Goal: Task Accomplishment & Management: Complete application form

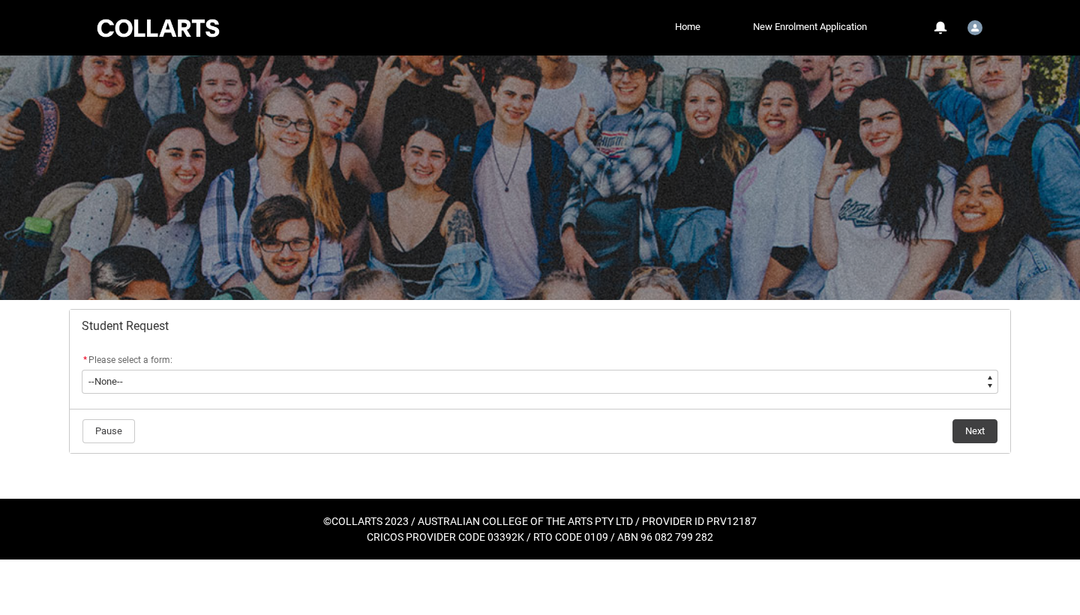
click at [222, 397] on flowruntime-screen-field "* Please select a form: * --None-- Academic Transcript Application to Appeal As…" at bounding box center [540, 376] width 934 height 48
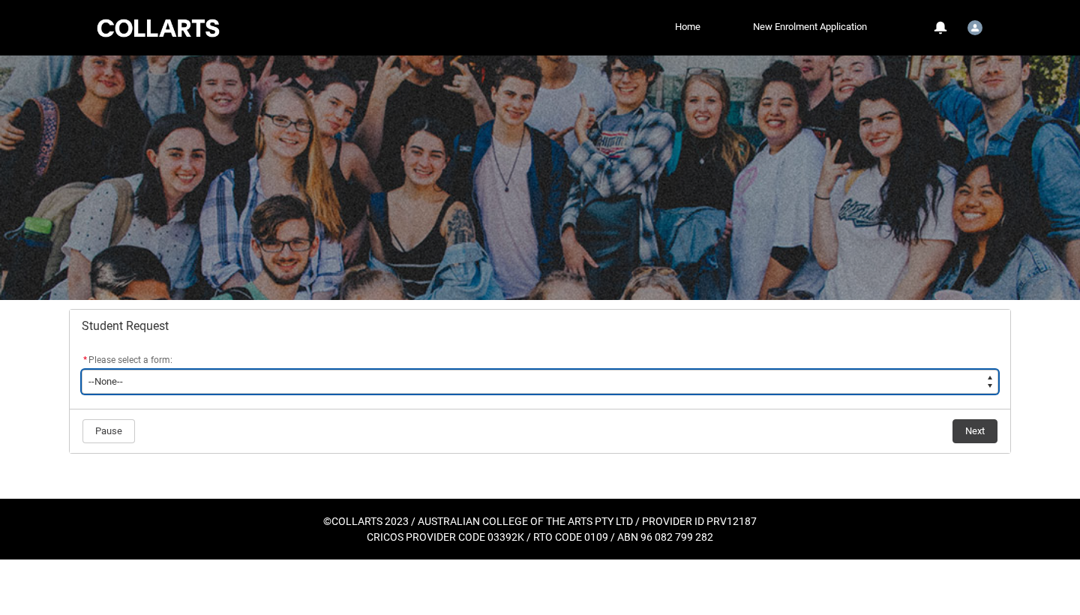
type lightning-select "Withdraw_Cancel_Enrolment_Choice"
select select "Withdraw_Cancel_Enrolment_Choice"
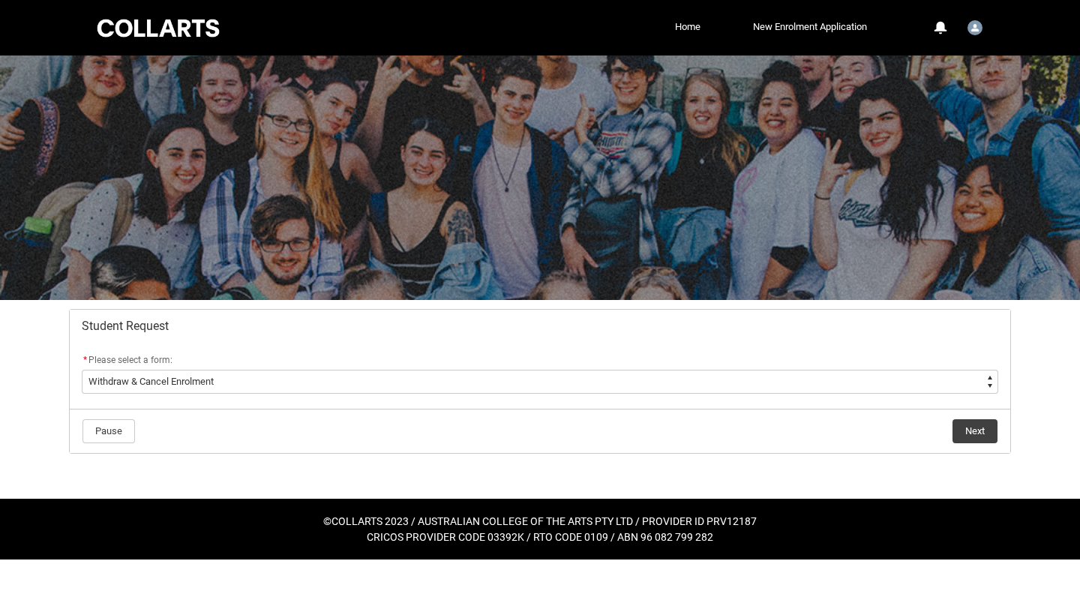
click at [985, 438] on button "Next" at bounding box center [974, 431] width 45 height 24
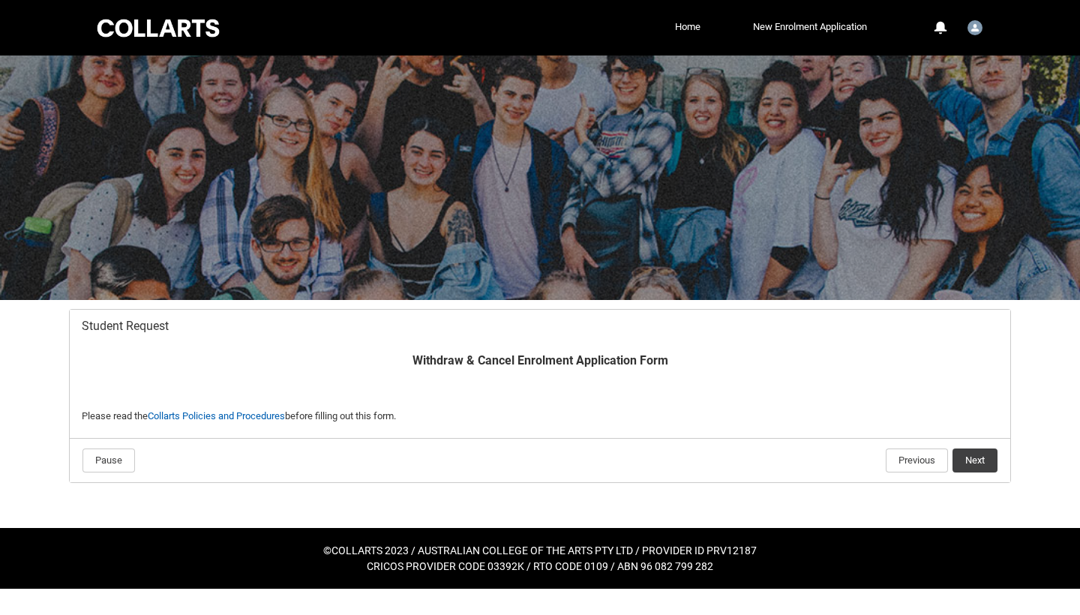
click at [965, 461] on button "Next" at bounding box center [974, 460] width 45 height 24
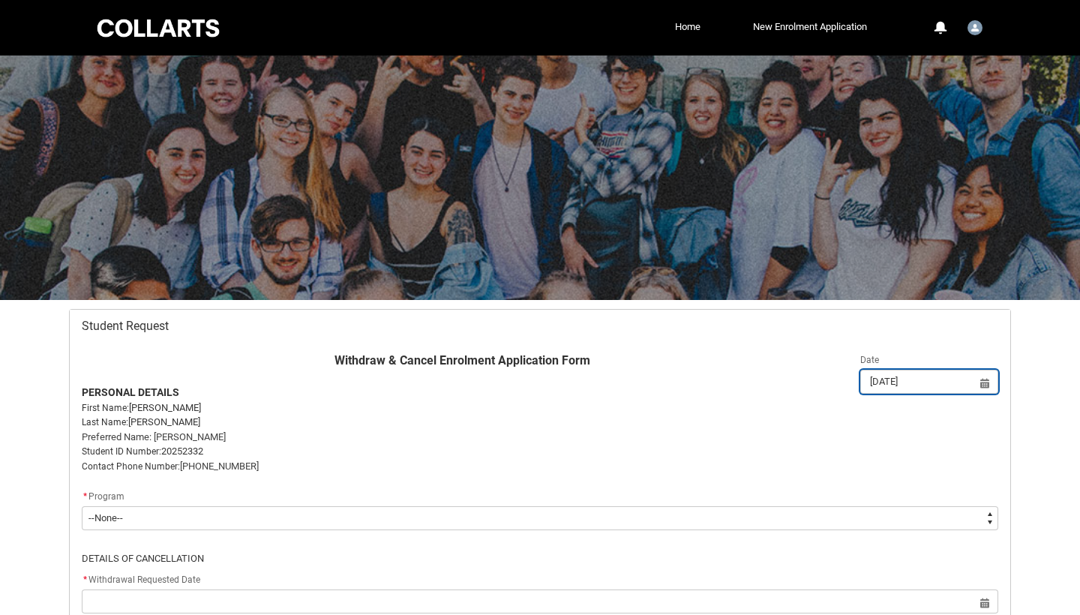
scroll to position [160, 0]
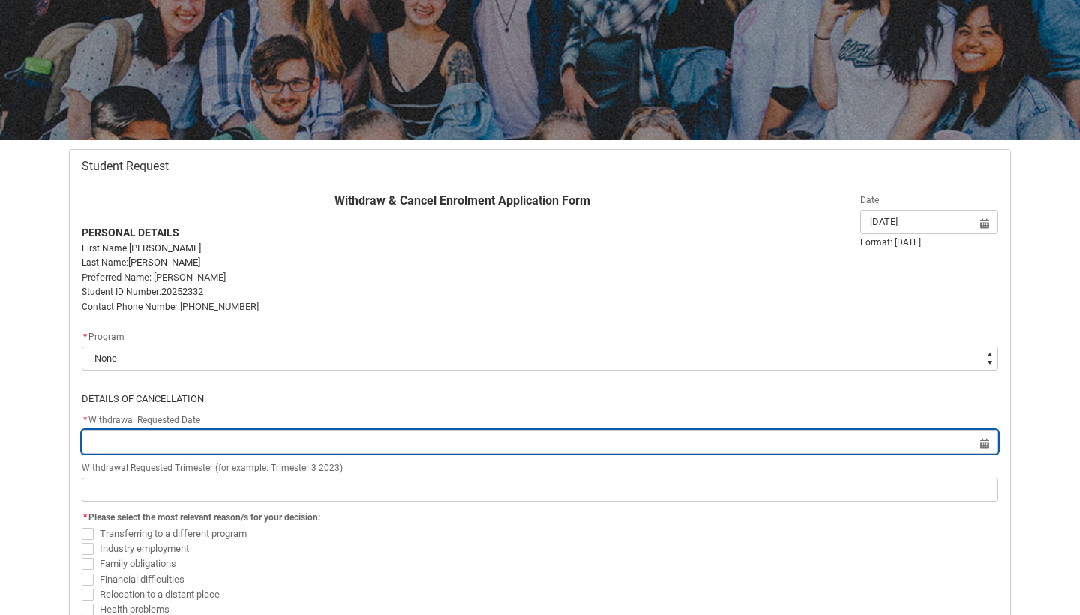
click at [233, 440] on input "Redu_Student_Request flow" at bounding box center [540, 442] width 916 height 24
select select "2025"
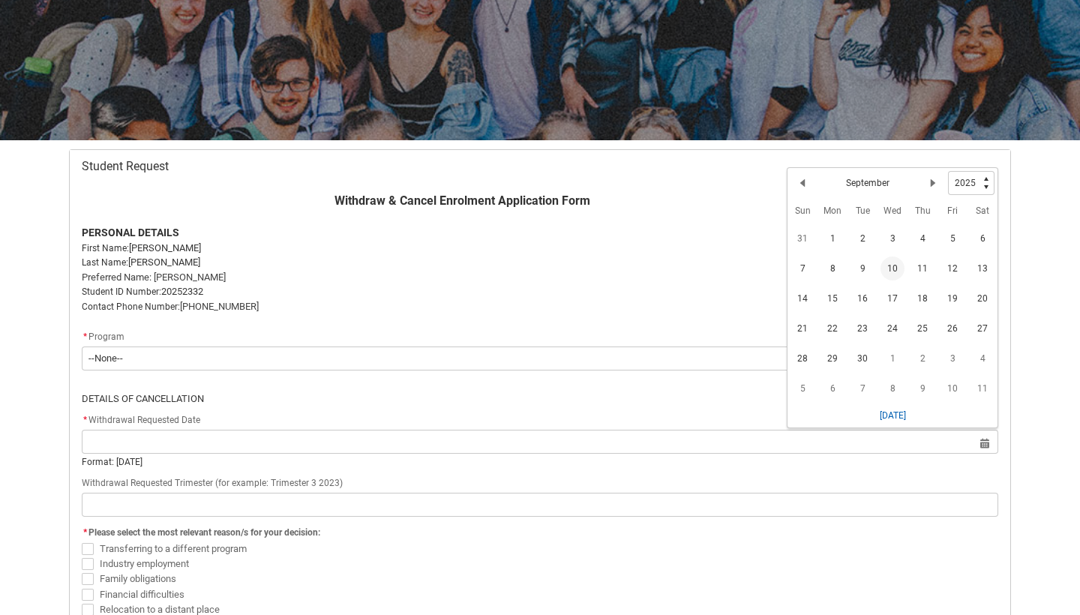
click at [893, 269] on span "10" at bounding box center [892, 268] width 24 height 24
type lightning-datepicker "[DATE]"
type lightning-input "[DATE]"
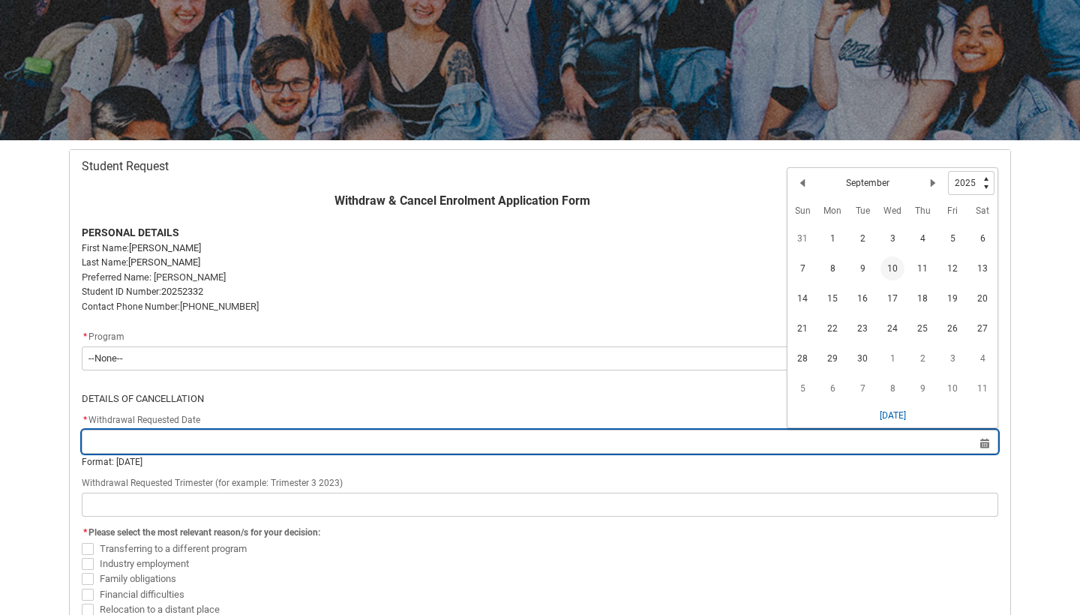
type input "[DATE]"
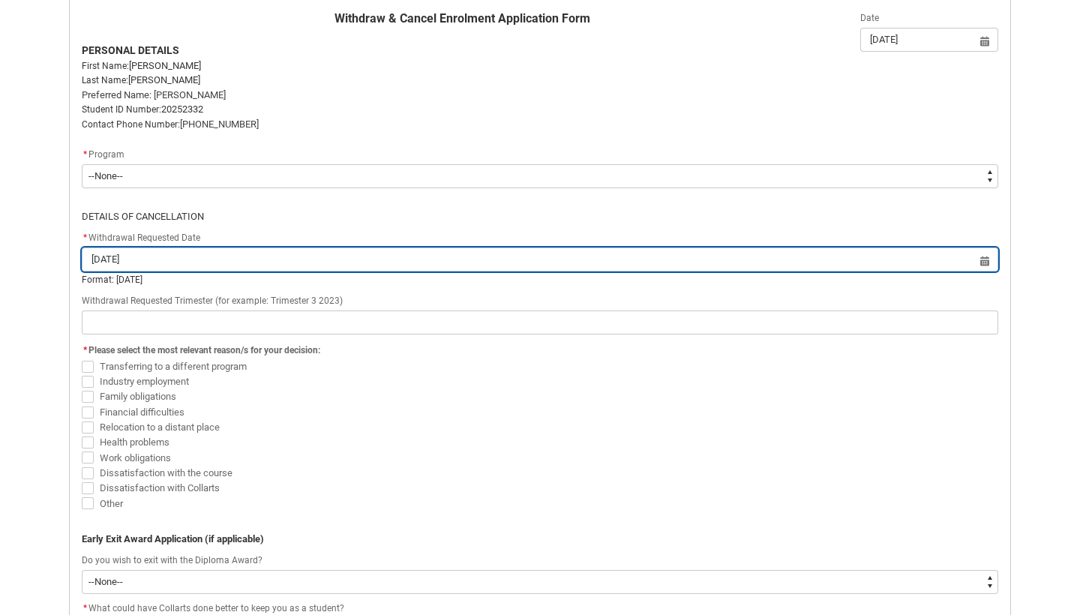
scroll to position [346, 0]
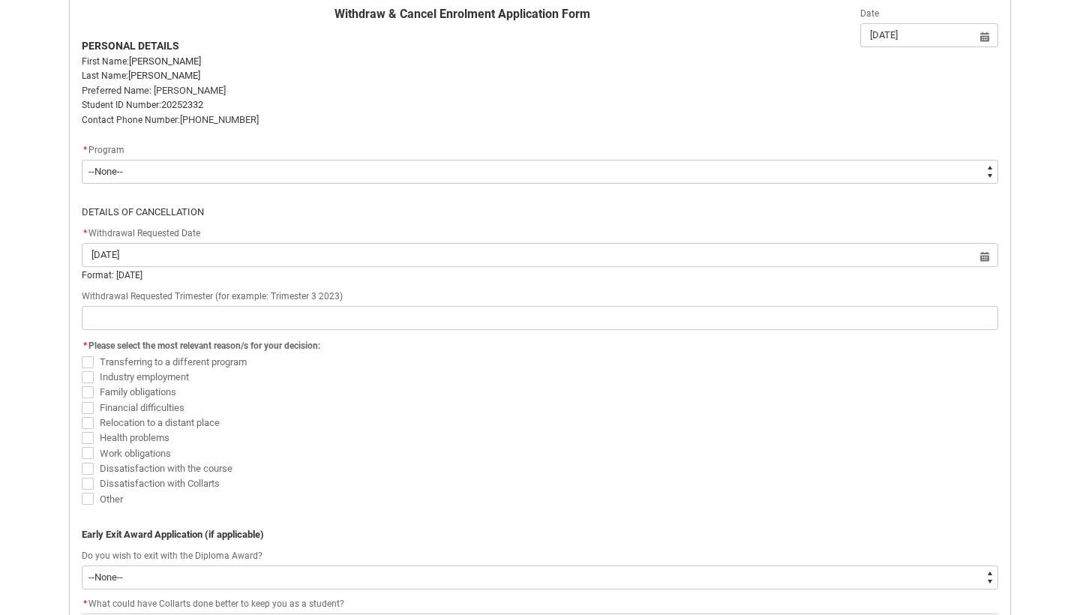
click at [39, 358] on div "Skip to Main Content Collarts Education Community Home New Enrolment Applicatio…" at bounding box center [540, 313] width 1080 height 1318
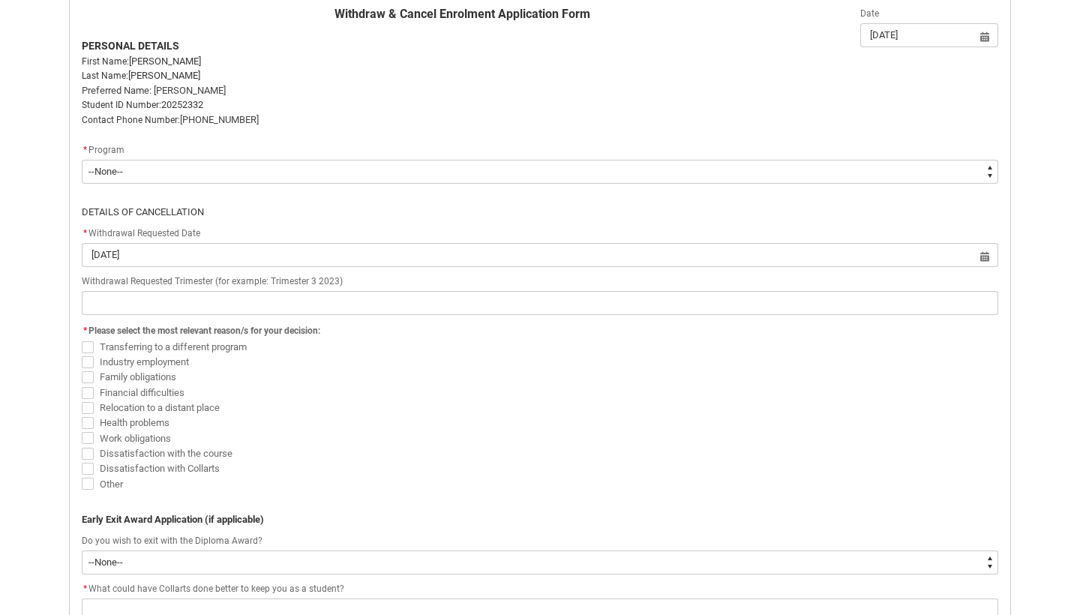
click at [112, 481] on span "Other" at bounding box center [111, 483] width 23 height 11
click at [82, 476] on input "Other" at bounding box center [81, 475] width 1 height 1
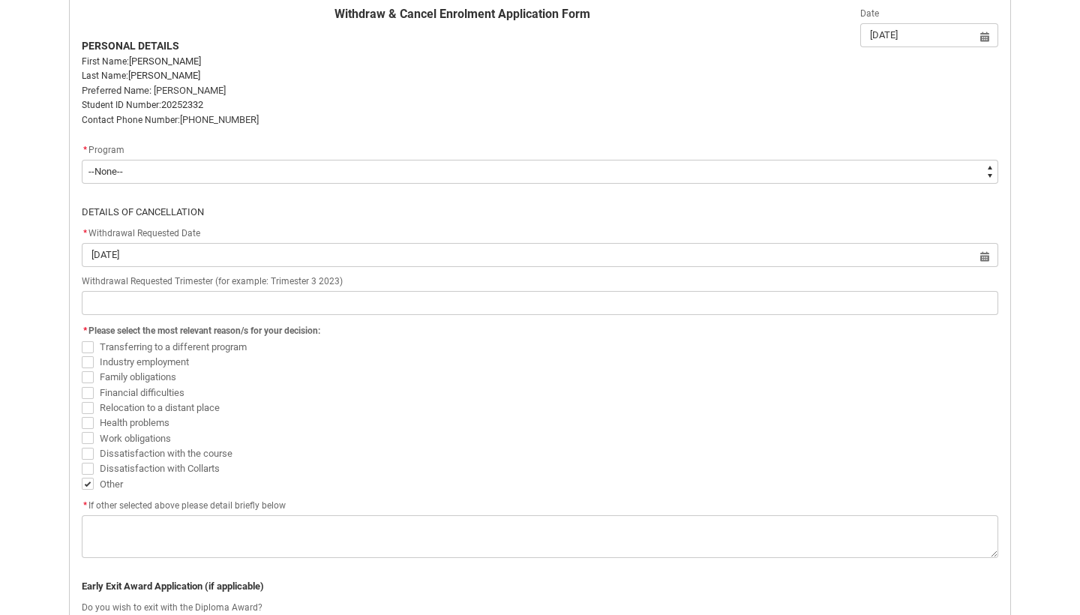
click at [109, 481] on span "Other" at bounding box center [111, 483] width 23 height 11
click at [82, 476] on input "Other" at bounding box center [81, 475] width 1 height 1
checkbox input "false"
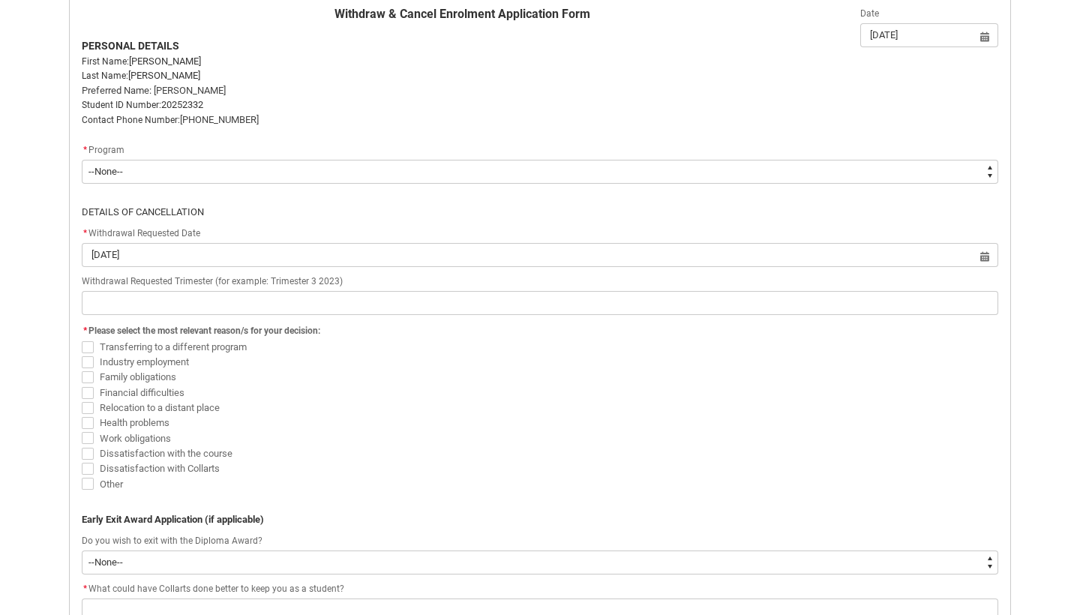
click at [158, 436] on span "Work obligations" at bounding box center [135, 438] width 71 height 11
click at [82, 430] on input "Work obligations" at bounding box center [81, 430] width 1 height 1
checkbox input "true"
click at [164, 391] on span "Financial difficulties" at bounding box center [142, 392] width 85 height 11
click at [82, 385] on input "Financial difficulties" at bounding box center [81, 384] width 1 height 1
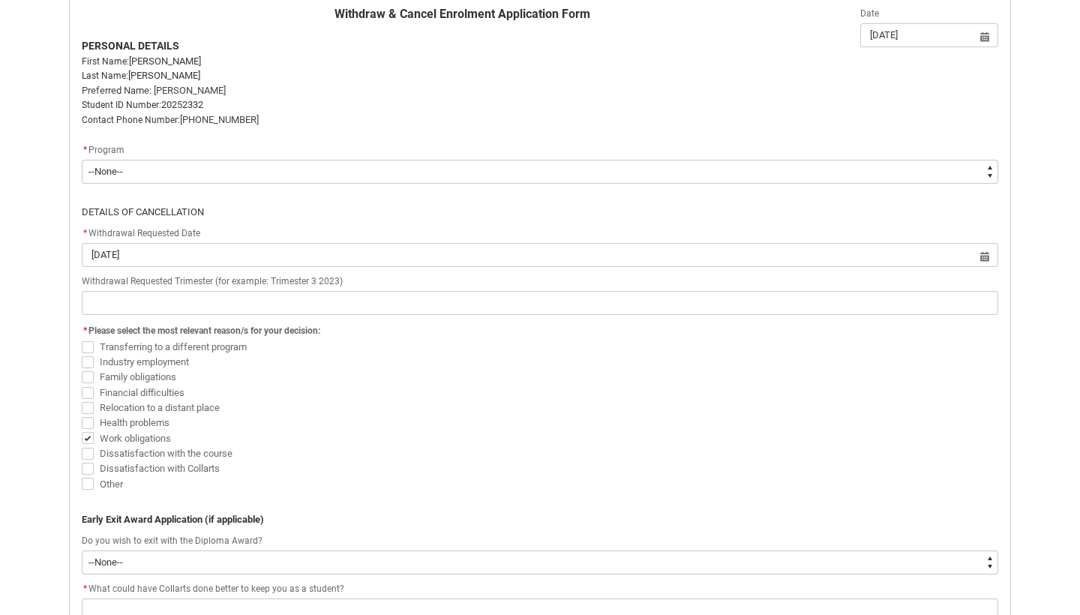
checkbox input "true"
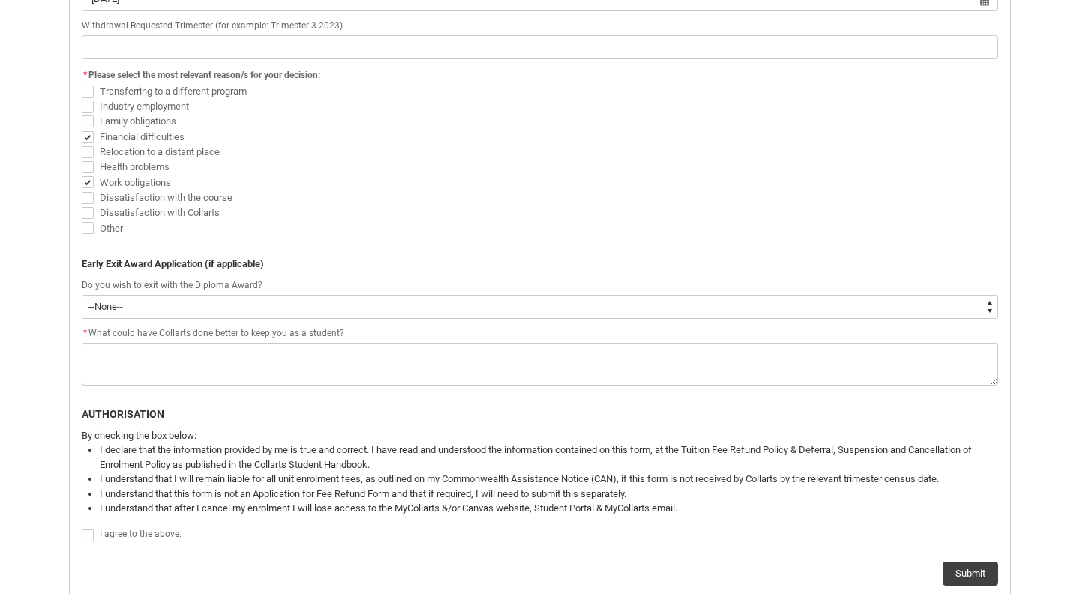
scroll to position [604, 0]
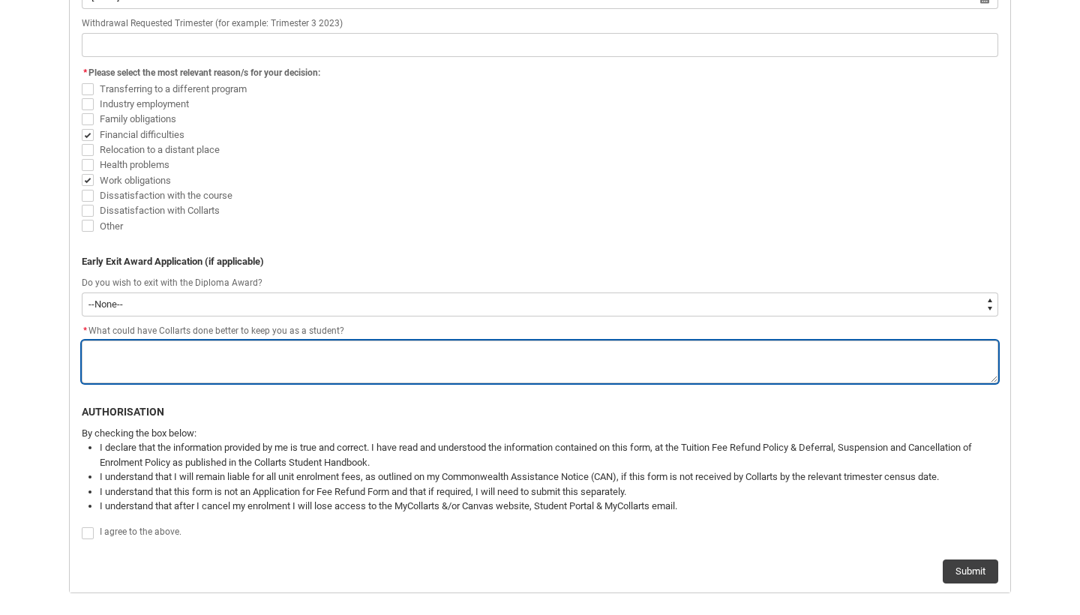
click at [175, 364] on textarea "*" at bounding box center [540, 361] width 916 height 43
type lightning-textarea "-"
type textarea "-"
type lightning-textarea "-"
type textarea "-"
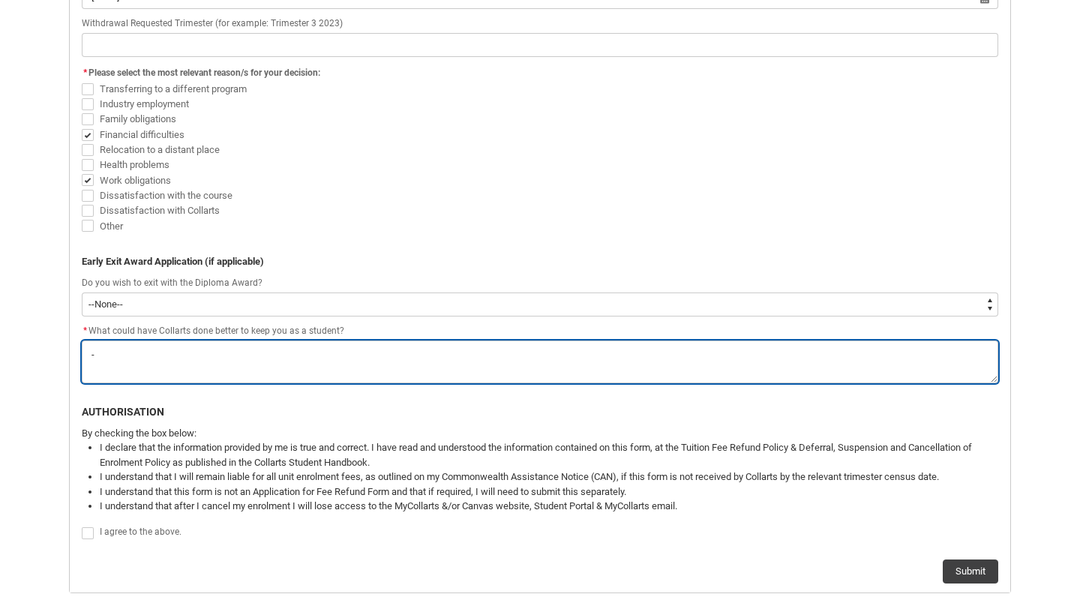
type lightning-textarea "-"
type textarea "-"
type lightning-textarea "N"
type textarea "N"
type lightning-textarea "N/"
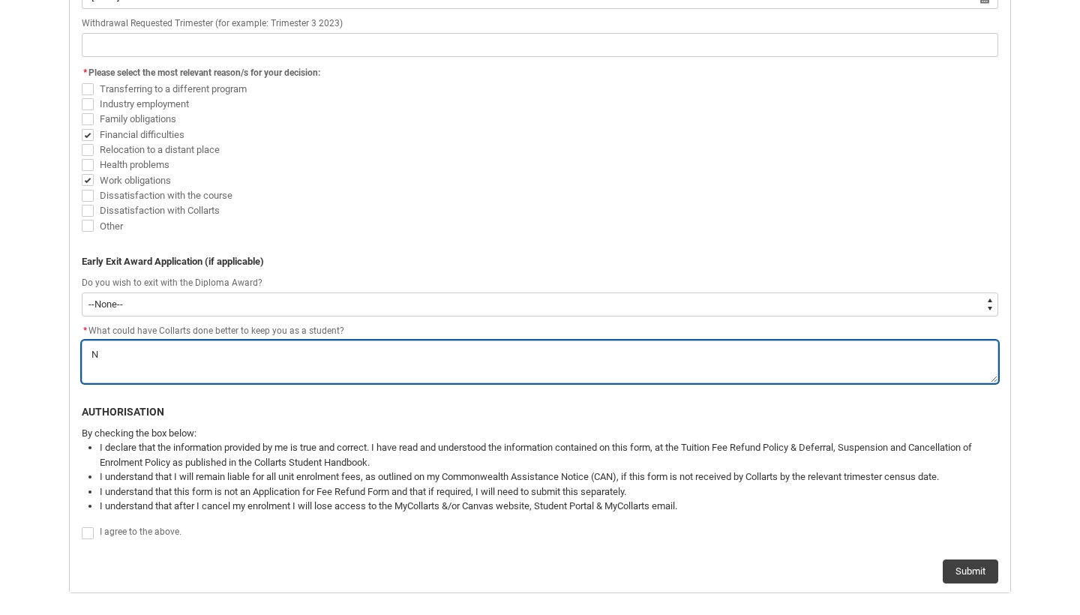
type textarea "N/"
type lightning-textarea "N/A"
type textarea "N/A"
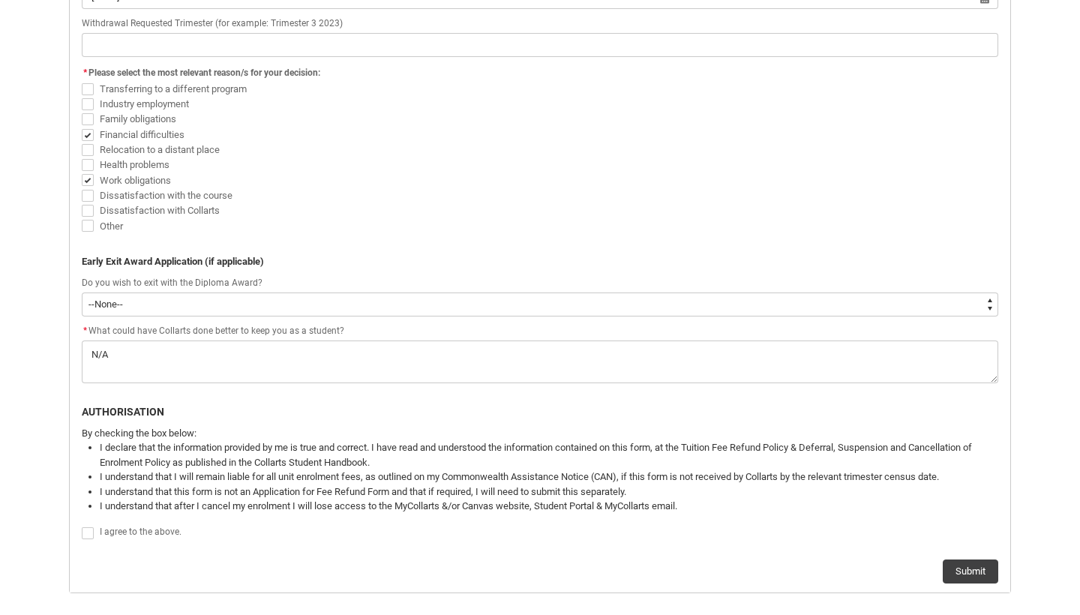
click at [169, 409] on p "AUTHORISATION" at bounding box center [540, 412] width 916 height 16
click at [157, 526] on span "I agree to the above." at bounding box center [141, 531] width 82 height 10
checkbox input "true"
click at [951, 563] on button "Submit" at bounding box center [970, 571] width 55 height 24
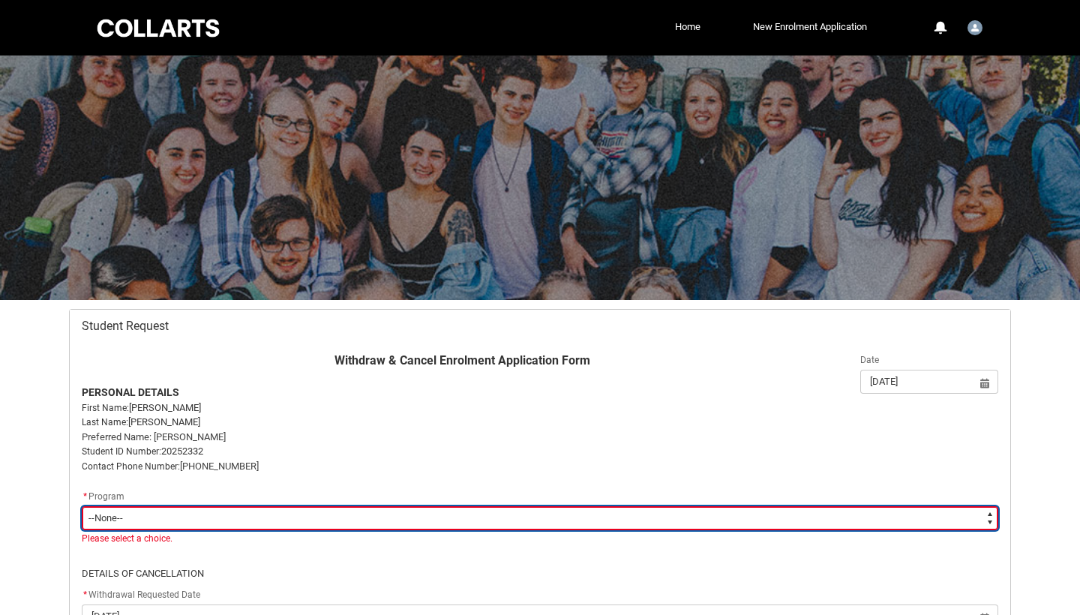
scroll to position [160, 0]
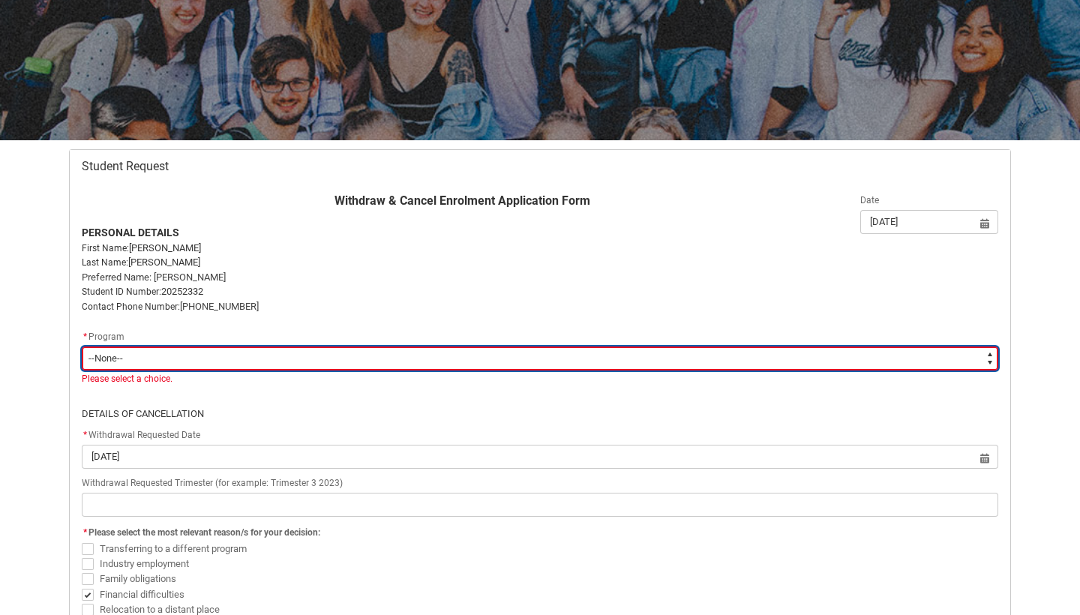
type lightning-select "recordPicklist_ProgramEnrollment.a0jOZ000002nlkcYAA"
select select "recordPicklist_ProgramEnrollment.a0jOZ000002nlkcYAA"
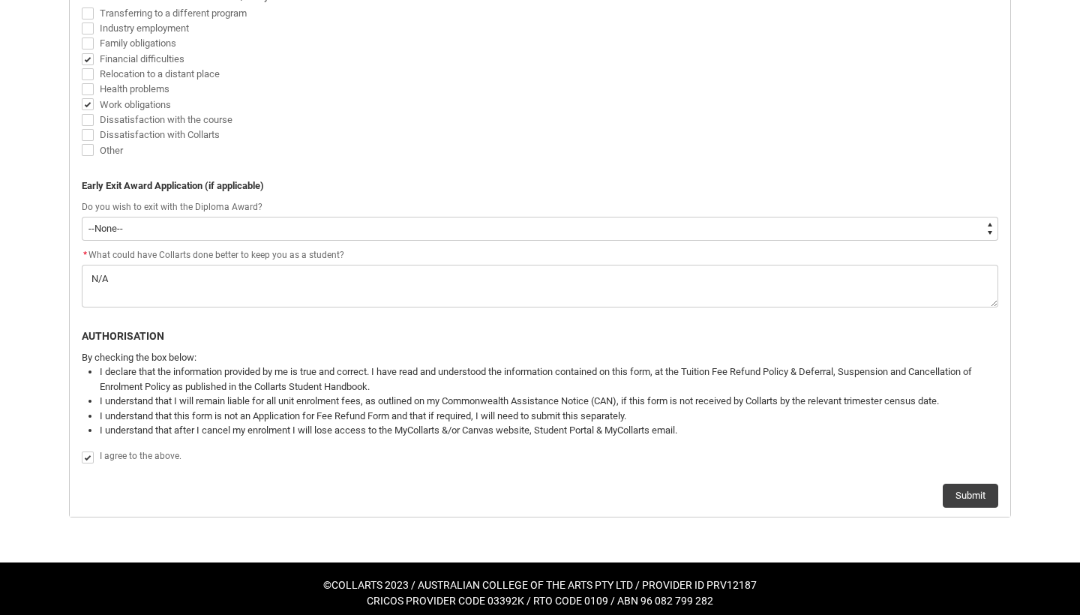
scroll to position [694, 0]
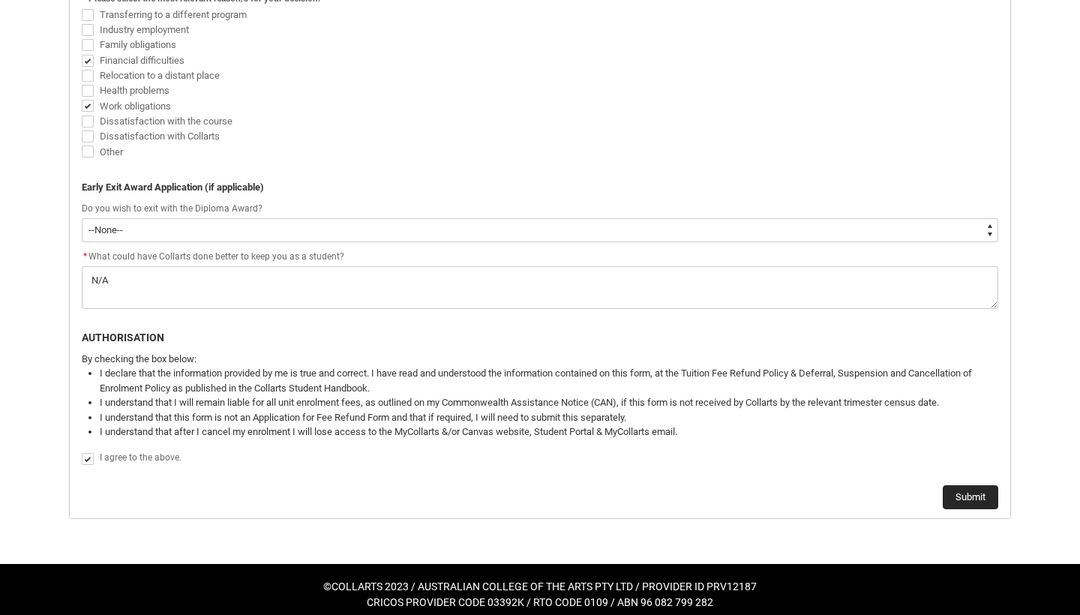
click at [982, 496] on button "Submit" at bounding box center [970, 497] width 55 height 24
